Goal: Task Accomplishment & Management: Manage account settings

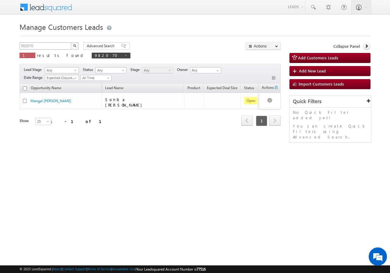
scroll to position [0, 54]
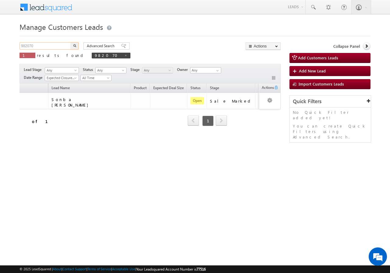
click at [41, 44] on input "982070" at bounding box center [46, 45] width 52 height 7
type input "9"
paste input "982059"
type input "982059"
click at [71, 42] on button "button" at bounding box center [75, 45] width 8 height 7
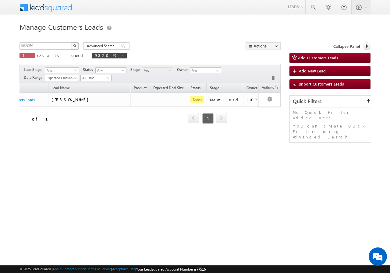
scroll to position [0, 41]
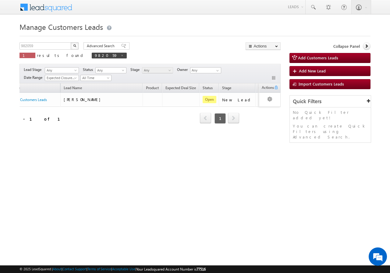
click at [33, 129] on div "Opportunity Name Lead Name Product Expected Deal Size Status Stage Owner Action…" at bounding box center [150, 107] width 261 height 48
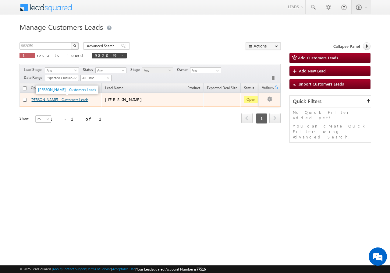
click at [38, 100] on link "Hasan Ali - Customers Leads" at bounding box center [59, 100] width 58 height 5
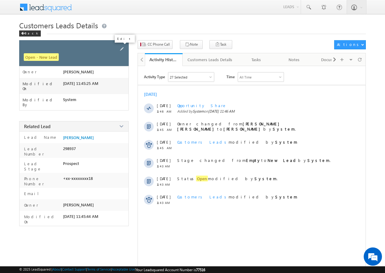
click at [127, 48] on div "Open - New Lead" at bounding box center [74, 53] width 110 height 26
click at [125, 48] on span at bounding box center [122, 49] width 7 height 7
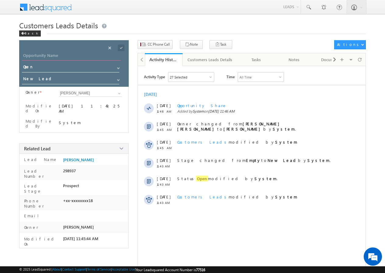
click at [38, 54] on input "Opportunity Name" at bounding box center [71, 56] width 99 height 9
click at [48, 50] on div "Opportunity Name * Opportunity Name * Status * Status * Open Won Lost *" at bounding box center [74, 63] width 110 height 47
drag, startPoint x: 48, startPoint y: 52, endPoint x: 47, endPoint y: 56, distance: 4.0
click at [47, 54] on div "Opportunity Name * Opportunity Name * Status * Status * Open Won Lost *" at bounding box center [74, 63] width 110 height 47
click at [58, 56] on input "Opportunity Name" at bounding box center [71, 56] width 99 height 9
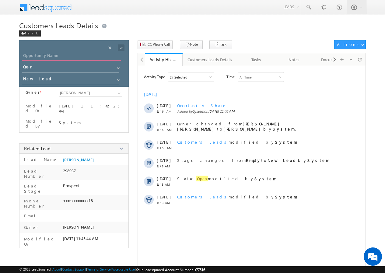
paste input "Nasim Al"
type input "[PERSON_NAME]"
click at [122, 47] on span at bounding box center [121, 47] width 7 height 7
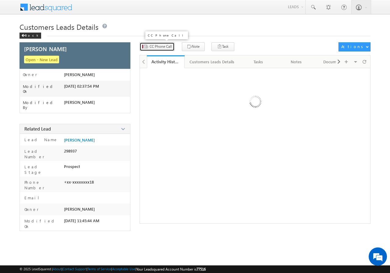
click at [158, 45] on span "CC Phone Call" at bounding box center [161, 46] width 22 height 5
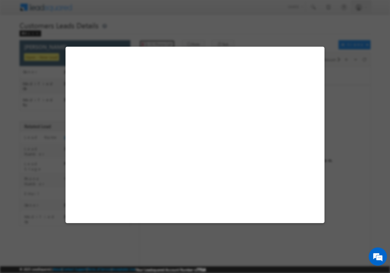
select select "Khargone"
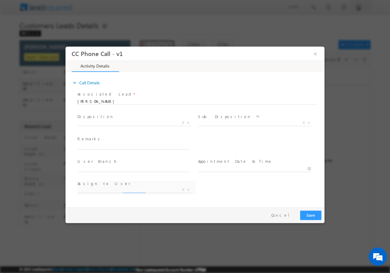
select select "amit.kachhuwaye@sgrlimited.in"
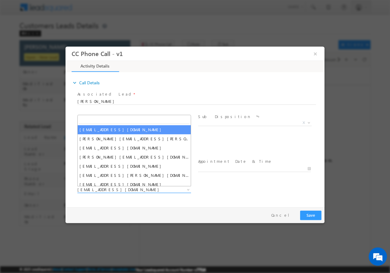
click at [162, 187] on span "amit.kachhuwaye@sgrlimited.in" at bounding box center [126, 189] width 99 height 5
type input "[EMAIL_ADDRESS][PERSON_NAME][DOMAIN_NAME]"
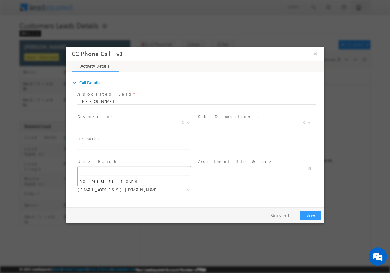
click at [187, 190] on b at bounding box center [188, 189] width 4 height 2
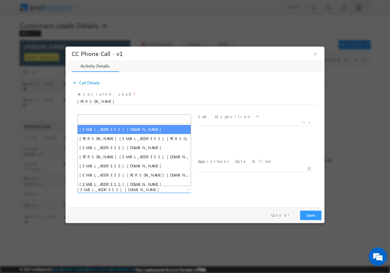
click at [187, 190] on b at bounding box center [188, 189] width 4 height 2
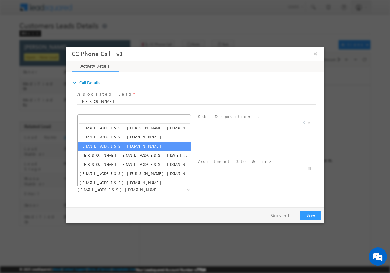
scroll to position [49, 0]
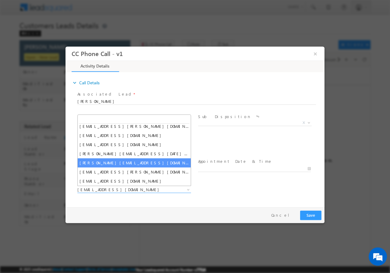
type input "[EMAIL_ADDRESS][PERSON_NAME][DOMAIN_NAME]"
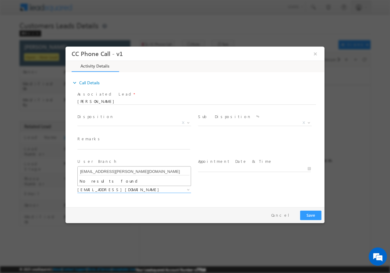
scroll to position [0, 0]
click at [187, 190] on span at bounding box center [188, 190] width 6 height 8
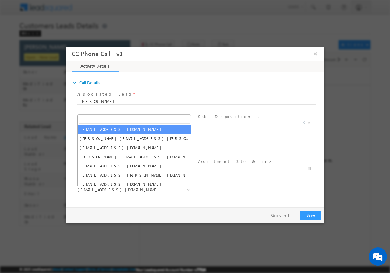
click at [146, 190] on span "amit.kachhuwaye@sgrlimited.in" at bounding box center [126, 189] width 99 height 5
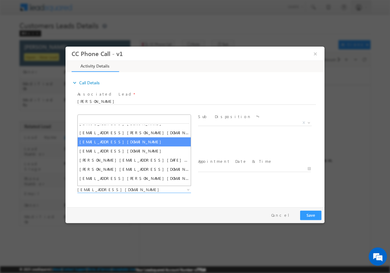
scroll to position [49, 0]
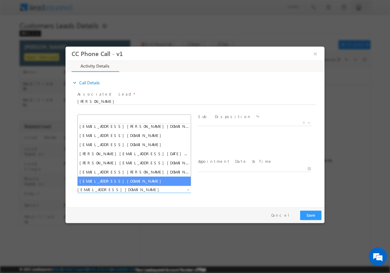
drag, startPoint x: 248, startPoint y: 195, endPoint x: 233, endPoint y: 185, distance: 18.2
click at [248, 195] on div "Assign to User * amit.kachhuwaye@sgrlimited.in gyarsilal.panwar@sgrlimited.in m…" at bounding box center [200, 190] width 248 height 23
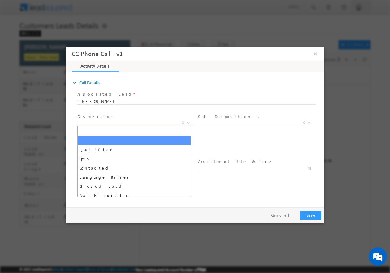
click at [189, 122] on b at bounding box center [188, 122] width 4 height 2
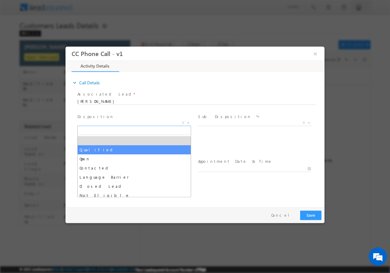
drag, startPoint x: 98, startPoint y: 148, endPoint x: 217, endPoint y: 144, distance: 118.9
select select "Qualified"
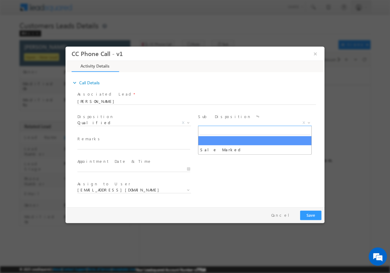
click at [307, 121] on b at bounding box center [309, 122] width 4 height 2
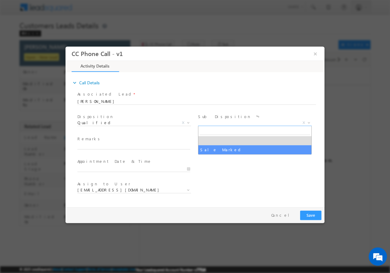
select select "Sale Marked"
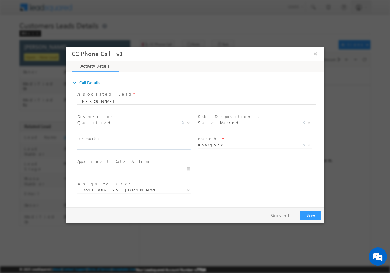
click at [136, 145] on input "text" at bounding box center [133, 146] width 113 height 6
paste input "[PERSON_NAME] // 982059 //9826457601 // Khargone-451001 //TOPUP-10 // VISIT DAT…"
type input "[PERSON_NAME] // 982059 //9826457601 // Khargone-451001 //TOPUP-10 // VISIT DAT…"
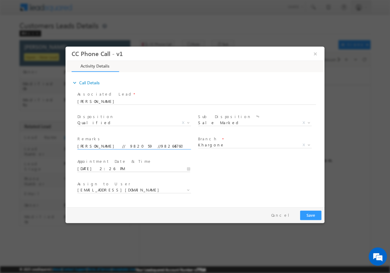
click at [187, 169] on input "10/10/2025 2:26 PM" at bounding box center [133, 169] width 113 height 6
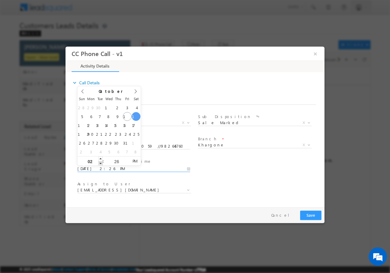
type input "10/11/2025 1:26 PM"
type input "01"
click at [100, 163] on span at bounding box center [100, 163] width 4 height 5
type input "10/11/2025 12:26 PM"
type input "12"
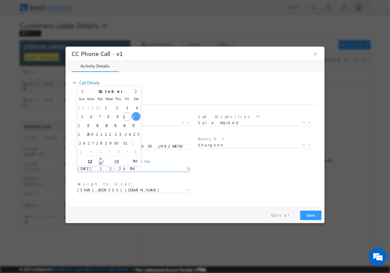
click at [100, 163] on span at bounding box center [100, 163] width 4 height 5
type input "10/11/2025 11:26 AM"
type input "11"
click at [100, 163] on span at bounding box center [100, 163] width 4 height 5
type input "10/11/2025 10:26 AM"
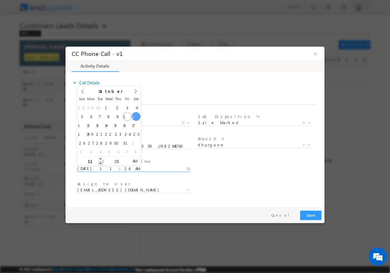
type input "10"
click at [100, 163] on span at bounding box center [100, 163] width 4 height 5
type input "10/11/2025 11:26 AM"
type input "11"
click at [100, 157] on span at bounding box center [100, 158] width 4 height 5
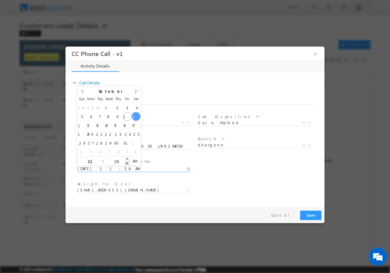
type input "10/11/2025 11:25 AM"
type input "25"
click at [126, 163] on span at bounding box center [127, 163] width 4 height 5
type input "10/11/2025 11:24 AM"
type input "24"
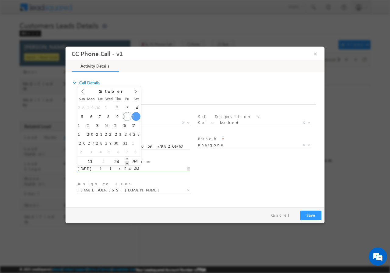
click at [126, 162] on span at bounding box center [127, 163] width 4 height 5
type input "10/11/2025 11:23 AM"
type input "23"
click at [126, 162] on span at bounding box center [127, 163] width 4 height 5
type input "10/11/2025 11:22 AM"
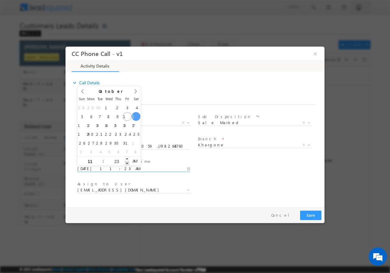
type input "22"
click at [126, 162] on span at bounding box center [127, 163] width 4 height 5
type input "10/11/2025 11:21 AM"
type input "21"
click at [126, 162] on span at bounding box center [127, 163] width 4 height 5
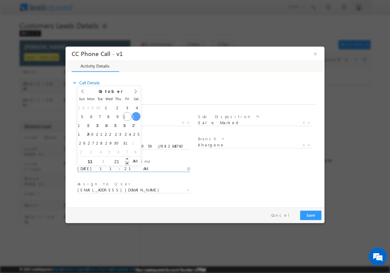
type input "10/11/2025 11:20 AM"
type input "20"
click at [126, 162] on span at bounding box center [127, 163] width 4 height 5
type input "10/11/2025 11:19 AM"
type input "19"
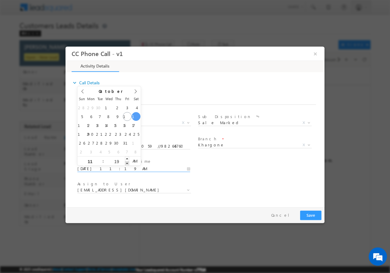
click at [126, 162] on span at bounding box center [127, 163] width 4 height 5
type input "10/11/2025 11:18 AM"
type input "18"
click at [126, 162] on span at bounding box center [127, 163] width 4 height 5
type input "10/11/2025 11:17 AM"
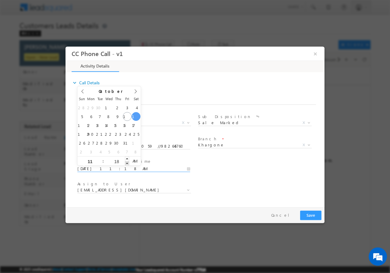
type input "17"
click at [126, 162] on span at bounding box center [127, 163] width 4 height 5
type input "10/11/2025 11:16 AM"
type input "16"
click at [126, 162] on span at bounding box center [127, 163] width 4 height 5
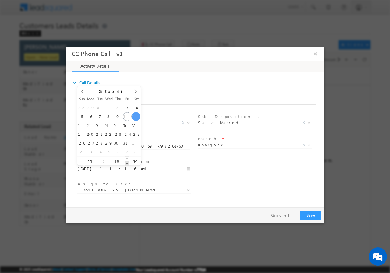
type input "10/11/2025 11:15 AM"
type input "15"
click at [126, 162] on span at bounding box center [127, 163] width 4 height 5
type input "10/11/2025 11:14 AM"
type input "14"
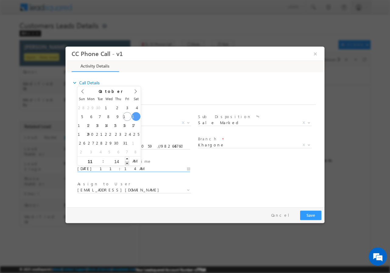
click at [126, 162] on span at bounding box center [127, 163] width 4 height 5
type input "10/11/2025 11:13 AM"
type input "13"
click at [126, 162] on span at bounding box center [127, 163] width 4 height 5
type input "10/11/2025 11:12 AM"
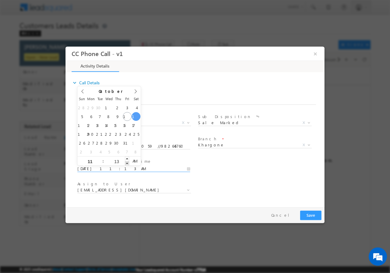
type input "12"
click at [126, 162] on span at bounding box center [127, 163] width 4 height 5
type input "10/11/2025 11:11 AM"
type input "11"
click at [126, 162] on span at bounding box center [127, 163] width 4 height 5
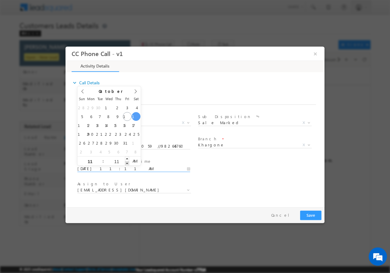
type input "10/11/2025 11:10 AM"
type input "10"
click at [126, 162] on span at bounding box center [127, 163] width 4 height 5
type input "10/11/2025 11:09 AM"
type input "09"
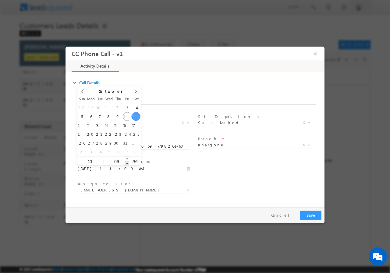
click at [126, 161] on span at bounding box center [127, 163] width 4 height 5
type input "10/11/2025 11:08 AM"
type input "08"
click at [126, 161] on span at bounding box center [127, 163] width 4 height 5
type input "10/11/2025 11:07 AM"
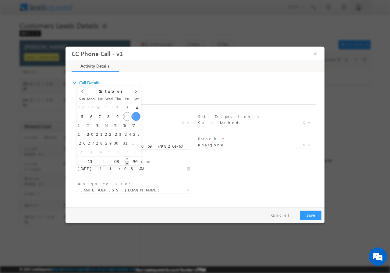
type input "07"
click at [126, 161] on span at bounding box center [127, 163] width 4 height 5
type input "10/11/2025 11:06 AM"
type input "06"
click at [126, 162] on span at bounding box center [127, 163] width 4 height 5
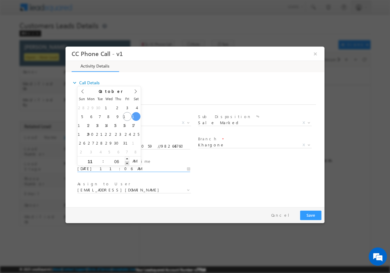
type input "10/11/2025 11:05 AM"
type input "05"
click at [126, 162] on span at bounding box center [127, 163] width 4 height 5
type input "10/11/2025 11:04 AM"
type input "04"
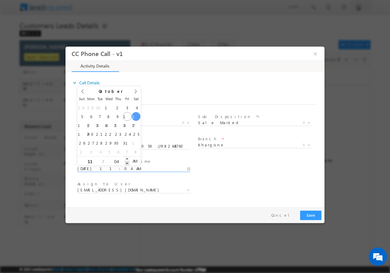
click at [126, 162] on span at bounding box center [127, 163] width 4 height 5
type input "10/11/2025 11:03 AM"
type input "03"
click at [126, 162] on span at bounding box center [127, 163] width 4 height 5
type input "10/11/2025 11:02 AM"
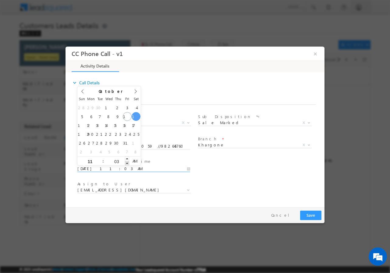
type input "02"
click at [126, 162] on span at bounding box center [127, 163] width 4 height 5
type input "10/11/2025 11:01 AM"
type input "01"
click at [126, 162] on span at bounding box center [127, 163] width 4 height 5
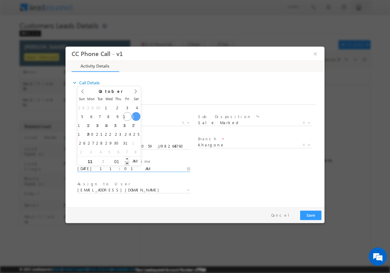
type input "10/11/2025 11:00 AM"
type input "00"
click at [126, 162] on span at bounding box center [127, 163] width 4 height 5
click at [226, 174] on div "User Branch * Appointment Date & Time * 10/11/2025 11:00 AM" at bounding box center [200, 168] width 248 height 23
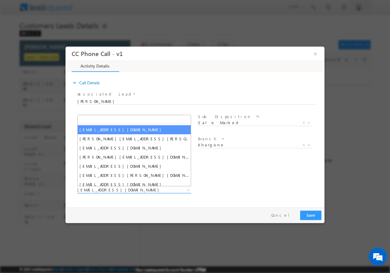
click at [186, 189] on span at bounding box center [188, 190] width 6 height 8
paste input "Chetan [PERSON_NAME]"
type input "Chetan [PERSON_NAME]"
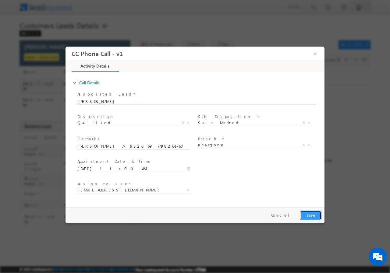
click at [309, 215] on button "Save" at bounding box center [310, 215] width 21 height 9
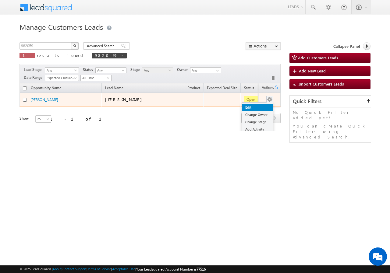
click at [255, 108] on link "Edit" at bounding box center [257, 107] width 30 height 7
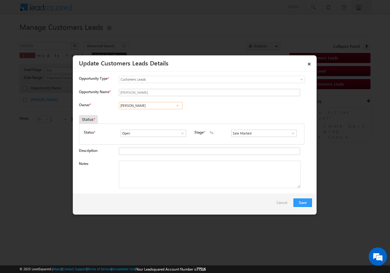
click at [162, 107] on input "[PERSON_NAME]" at bounding box center [151, 105] width 64 height 7
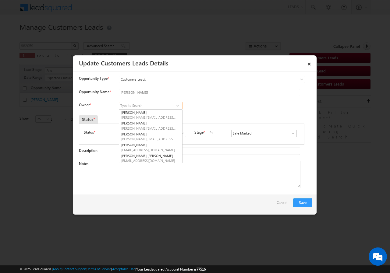
paste input "Chetan [PERSON_NAME]"
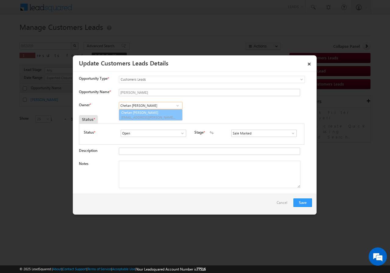
click at [162, 117] on span "[EMAIL_ADDRESS][PERSON_NAME][DOMAIN_NAME]" at bounding box center [148, 117] width 55 height 5
type input "Chetan [PERSON_NAME]"
click at [147, 176] on textarea "Notes" at bounding box center [210, 174] width 182 height 27
paste textarea "[PERSON_NAME] // 982059 //9826457601 // Khargone-451001 //TOPUP-10 // VISIT DAT…"
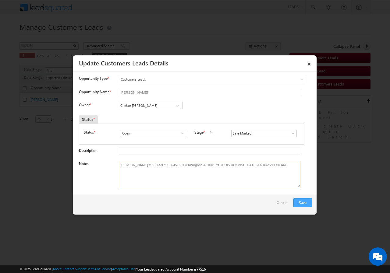
type textarea "[PERSON_NAME] // 982059 //9826457601 // Khargone-451001 //TOPUP-10 // VISIT DAT…"
click at [306, 202] on button "Save" at bounding box center [302, 203] width 19 height 9
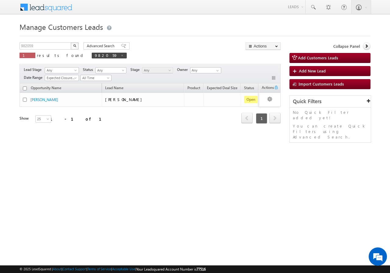
click at [263, 136] on div "Opportunity Name Lead Name Product Expected Deal Size Status Stage Owner Action…" at bounding box center [150, 111] width 261 height 57
